Goal: Check status: Check status

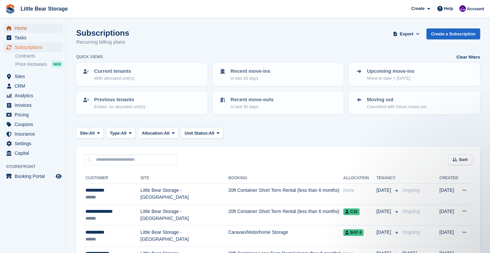
click at [36, 29] on span "Home" at bounding box center [35, 28] width 40 height 9
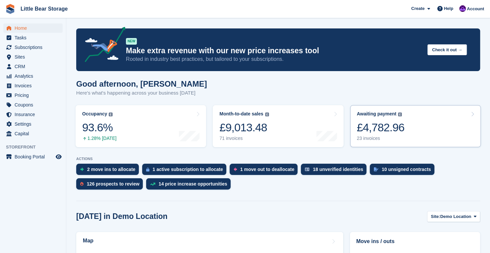
click at [404, 132] on link "Awaiting payment The total outstanding balance on all open invoices. £4,782.96 …" at bounding box center [415, 126] width 131 height 42
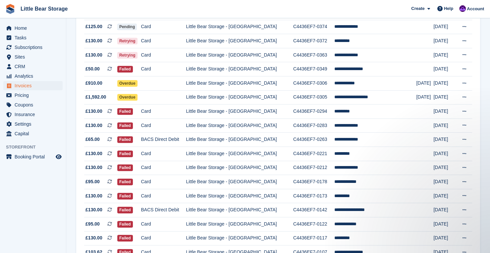
scroll to position [162, 0]
click at [343, 199] on td "*********" at bounding box center [375, 196] width 82 height 14
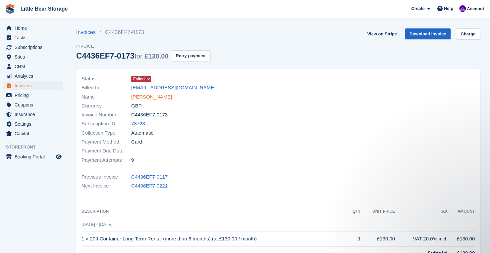
click at [148, 98] on link "[PERSON_NAME]" at bounding box center [151, 97] width 41 height 8
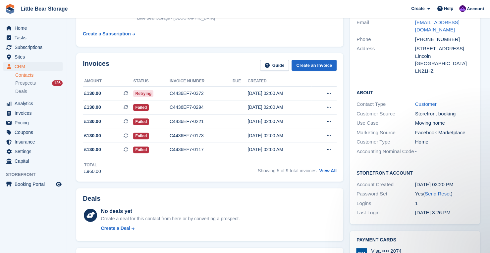
scroll to position [72, 0]
